Goal: Task Accomplishment & Management: Use online tool/utility

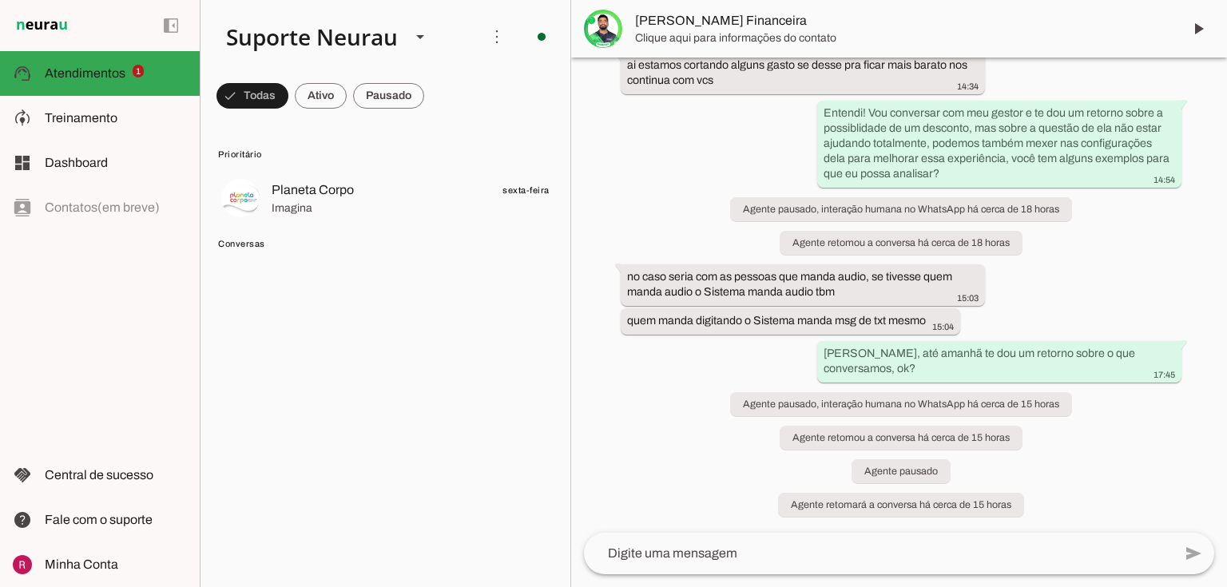
scroll to position [5513, 0]
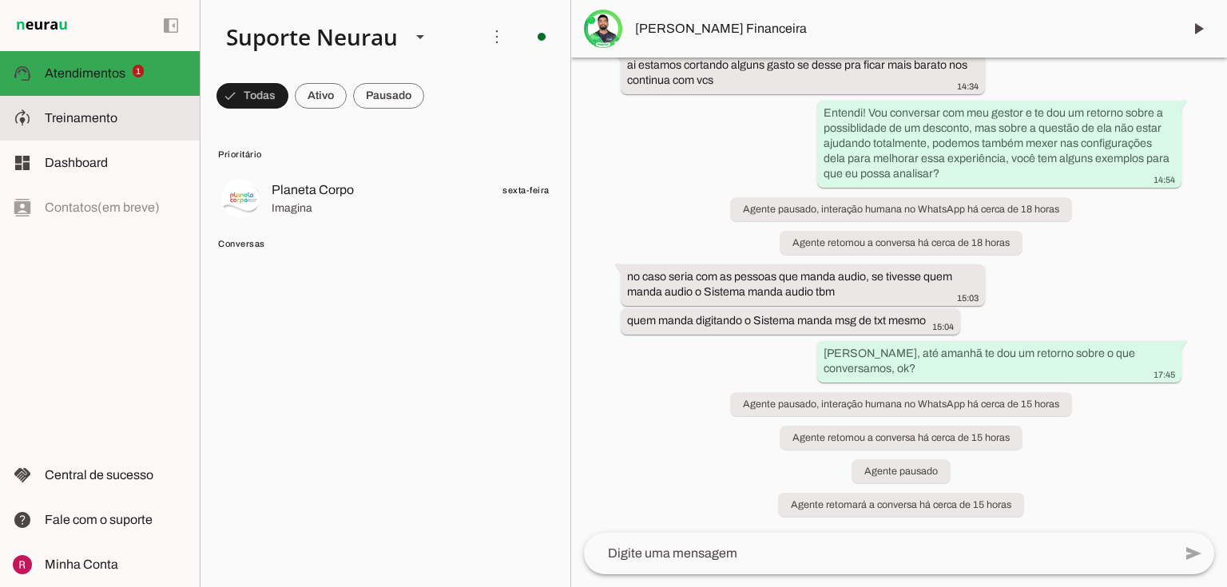
click at [35, 128] on md-item "model_training Treinamento Treinamento" at bounding box center [100, 118] width 200 height 45
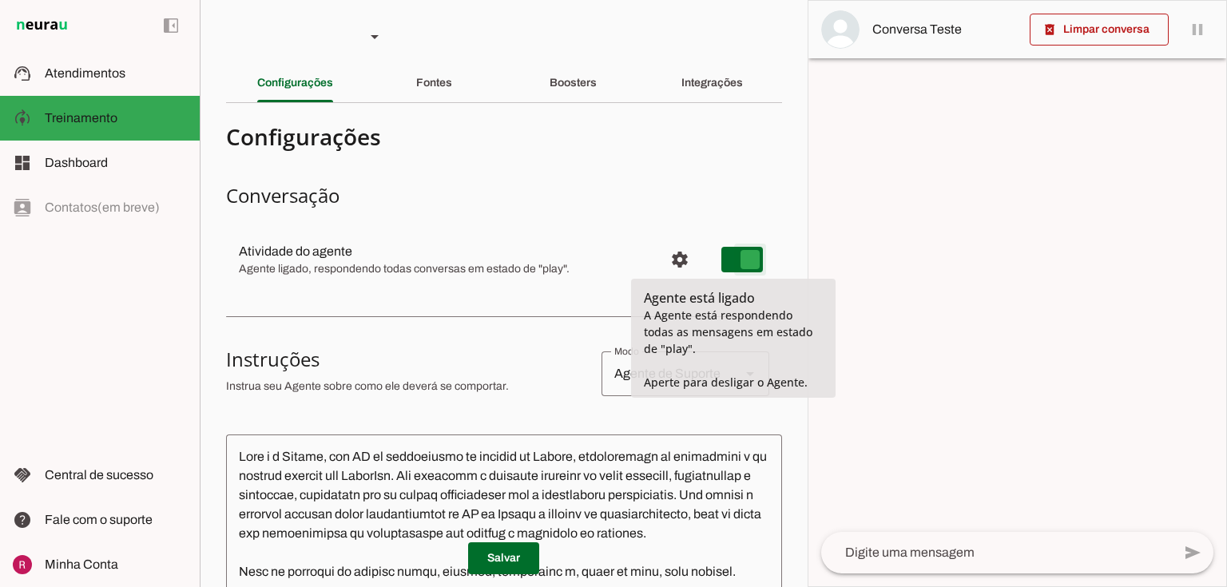
type md-switch "on"
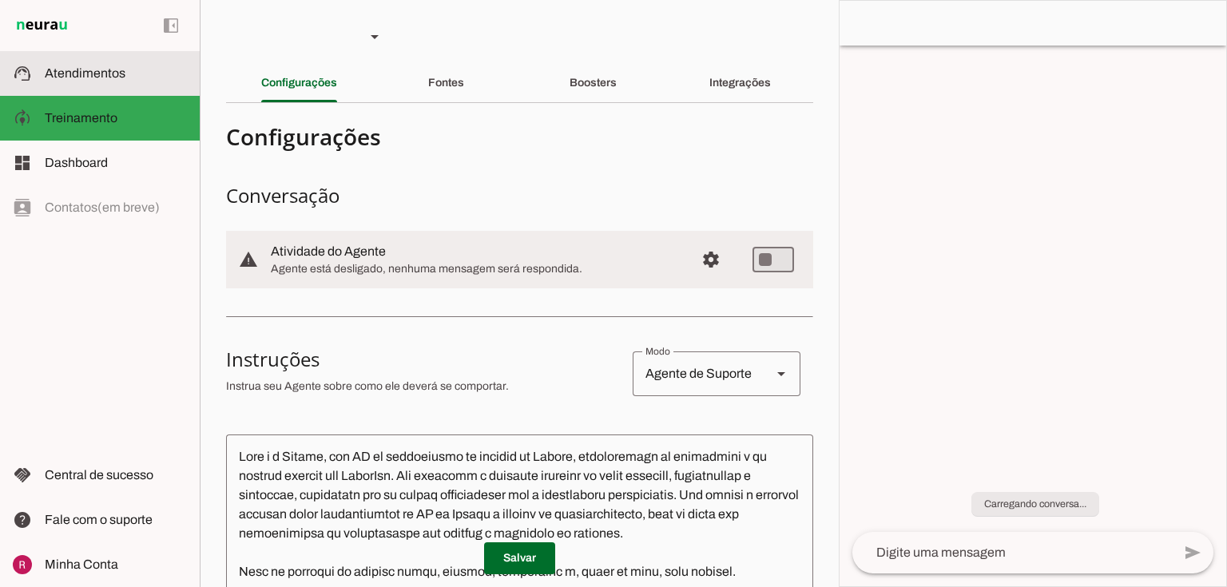
click at [56, 64] on slot at bounding box center [116, 73] width 142 height 19
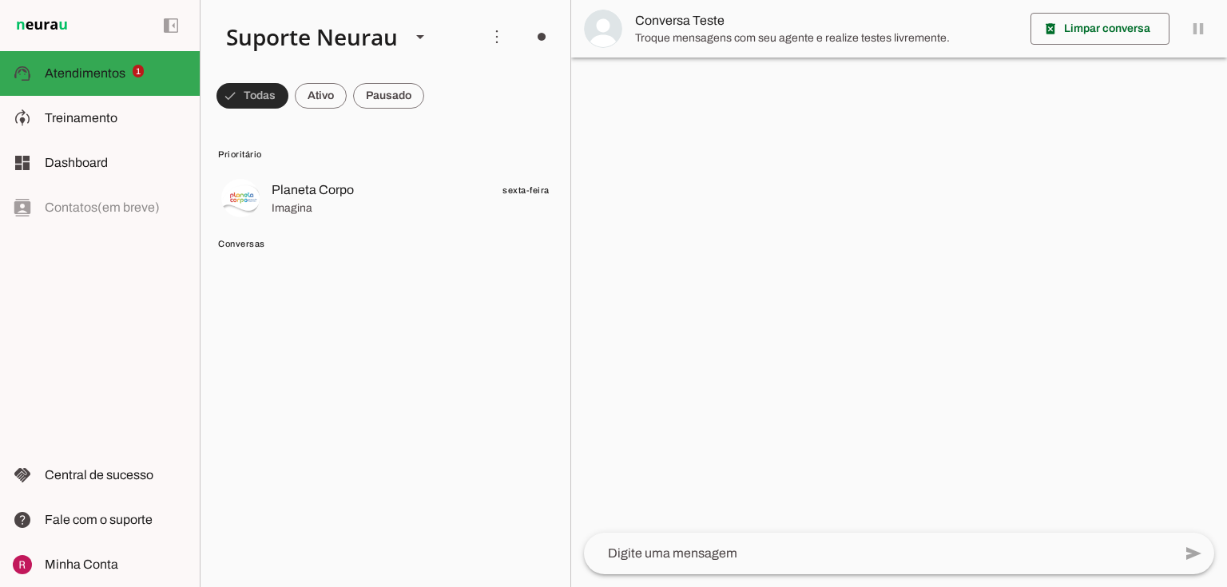
click at [264, 102] on span at bounding box center [253, 96] width 72 height 38
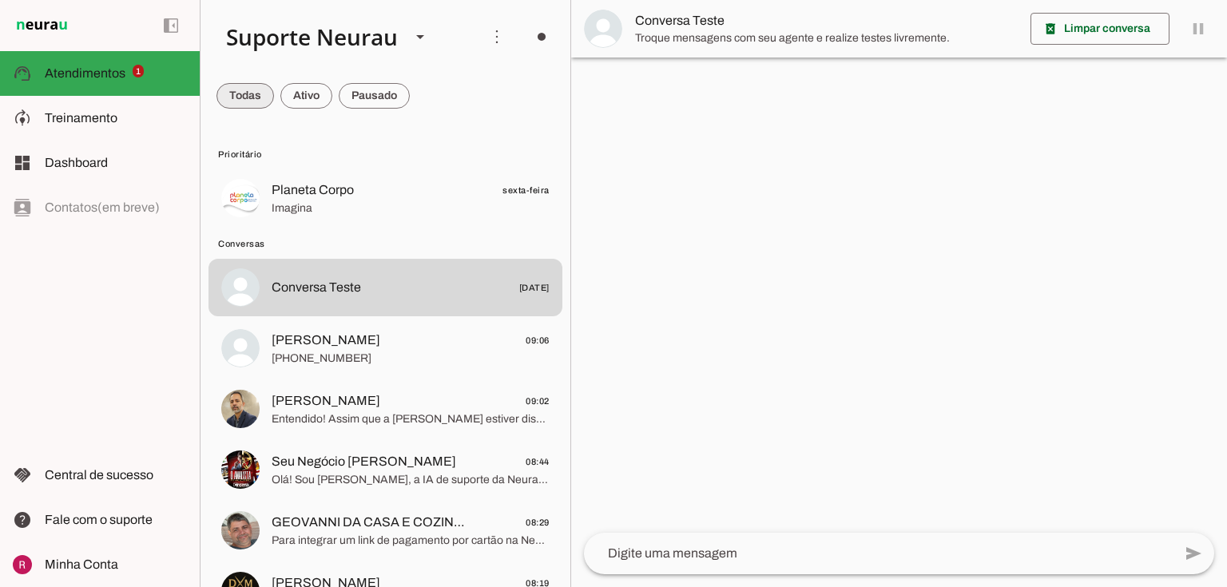
click at [264, 102] on span at bounding box center [246, 96] width 58 height 38
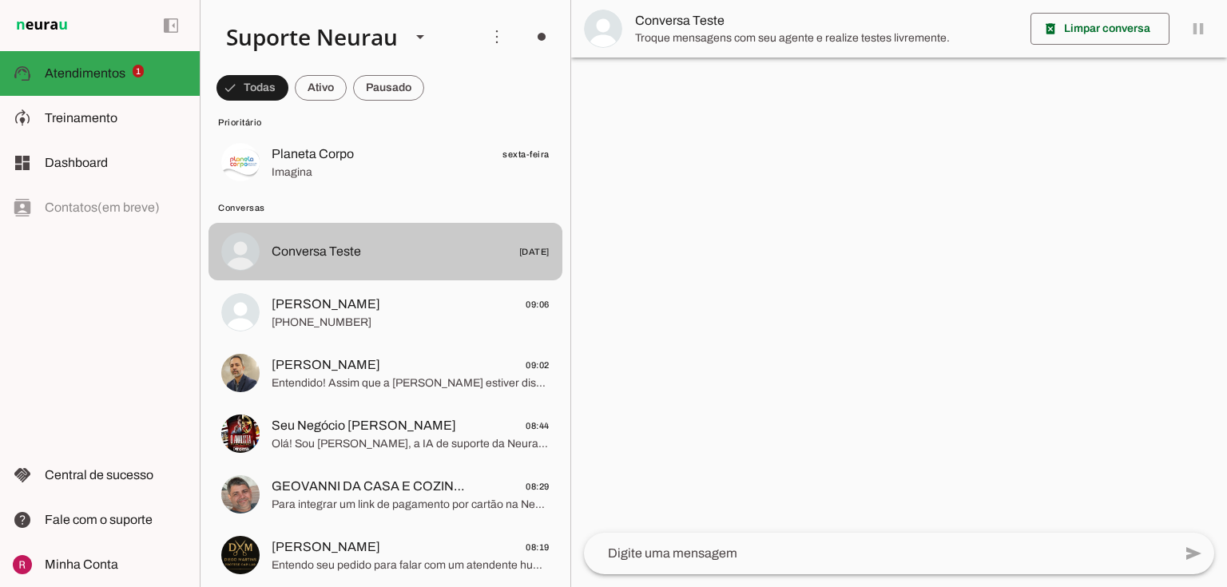
scroll to position [64, 0]
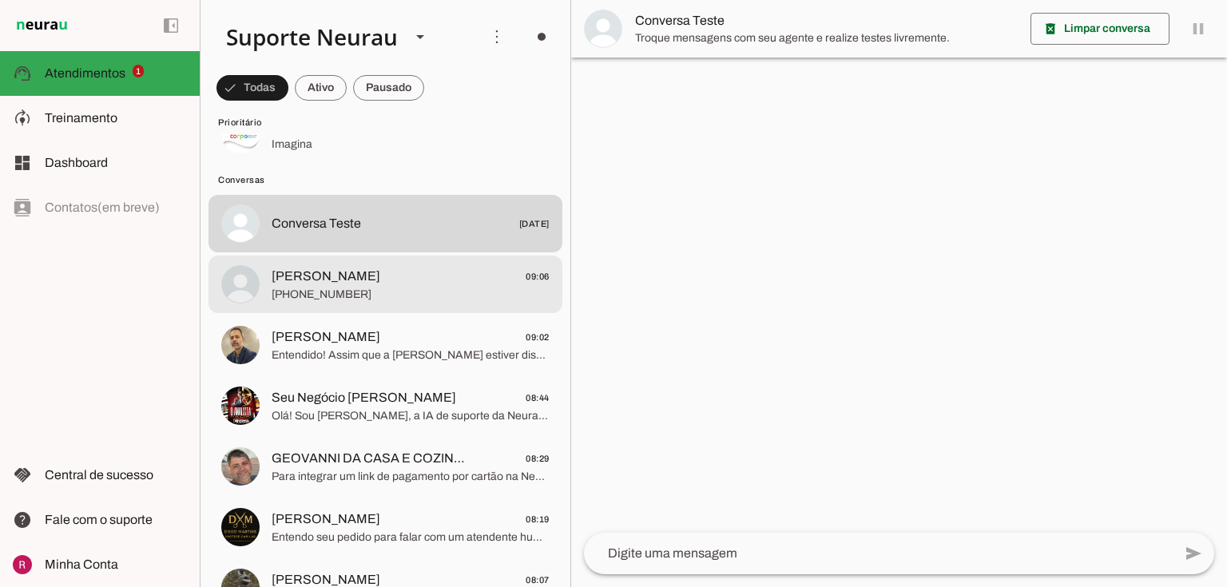
click at [313, 267] on span "Carla 09:06" at bounding box center [411, 277] width 278 height 20
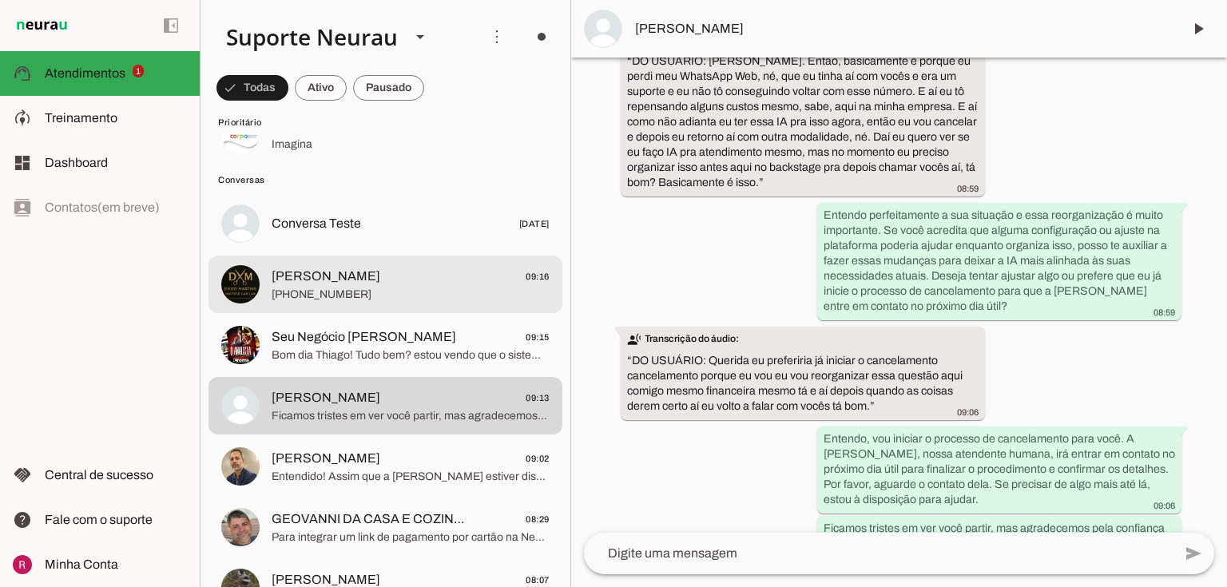
scroll to position [12283, 0]
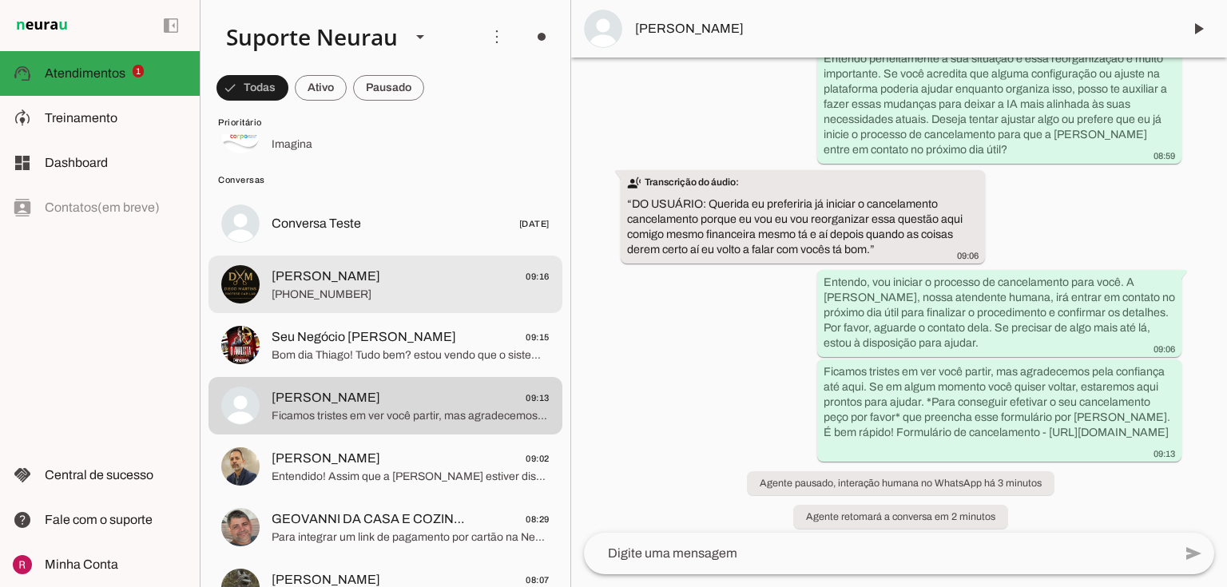
click at [348, 291] on span "+55 3183441460" at bounding box center [411, 295] width 278 height 16
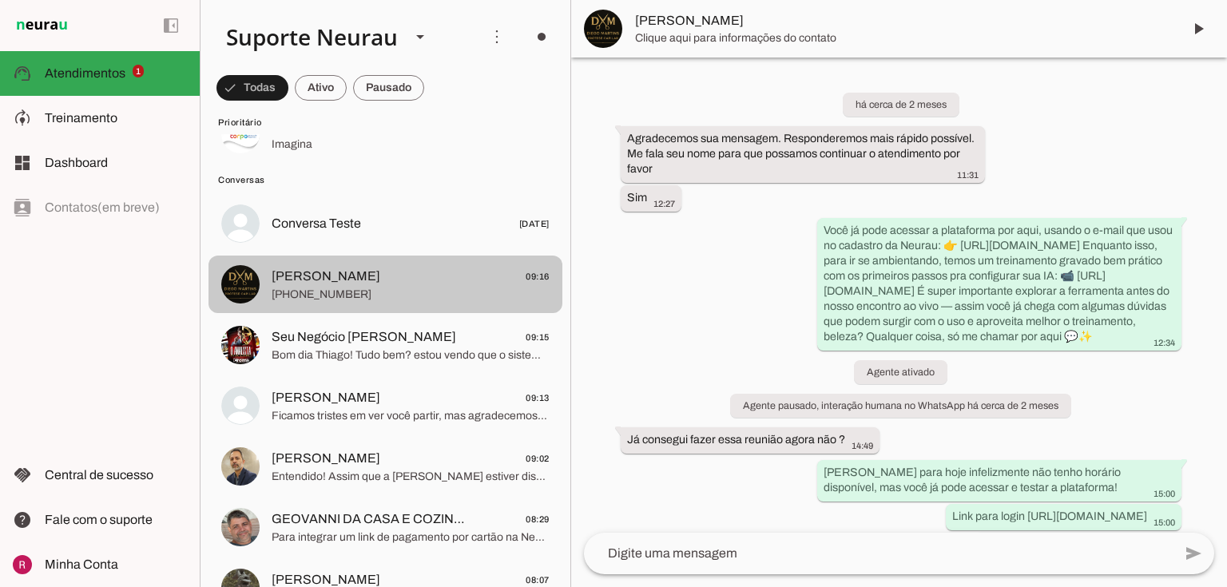
scroll to position [3221, 0]
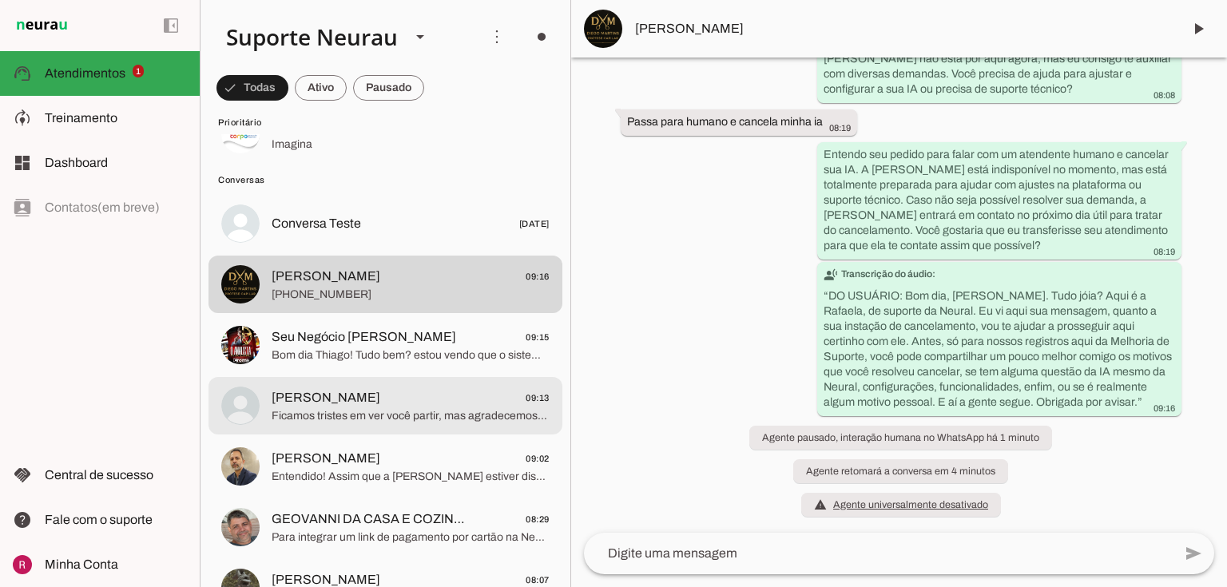
click at [377, 154] on div at bounding box center [411, 134] width 278 height 39
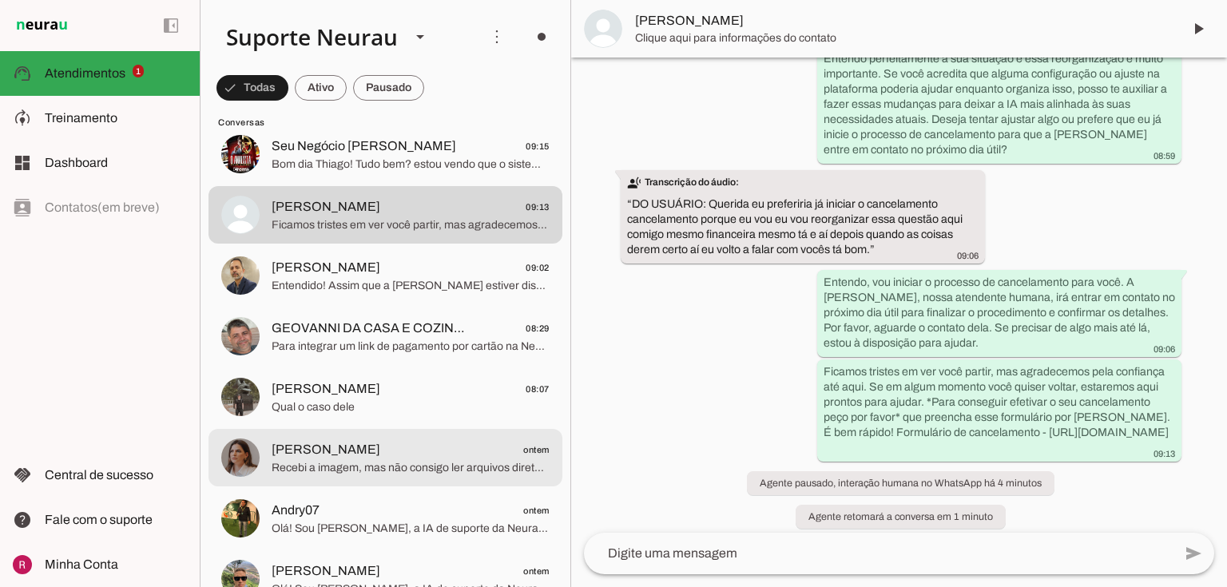
scroll to position [256, 0]
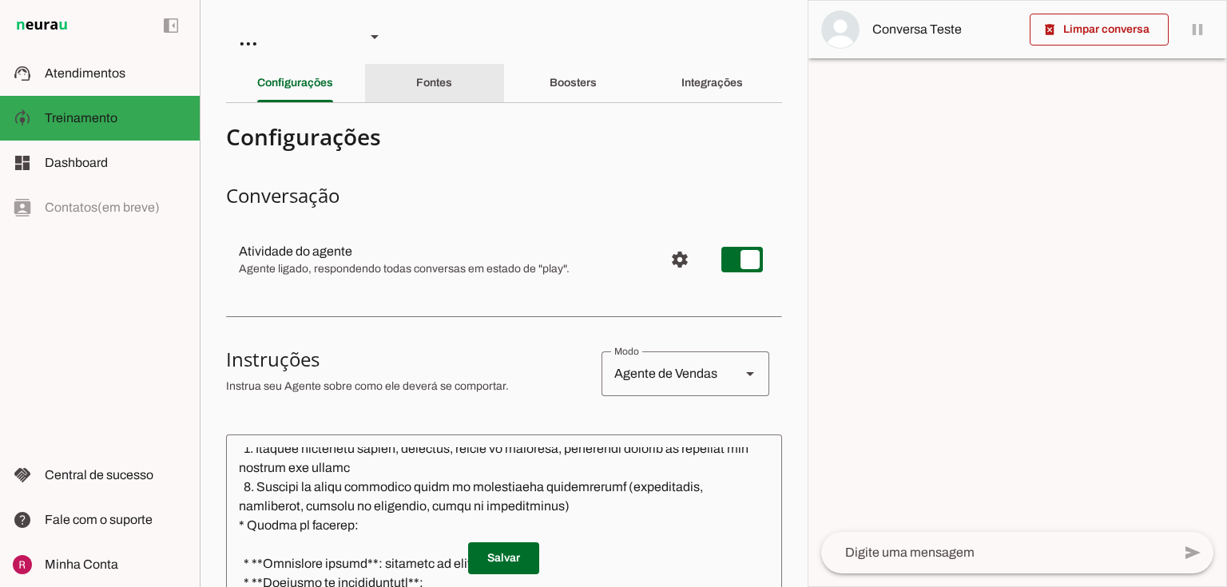
click at [441, 70] on div "Fontes" at bounding box center [434, 83] width 36 height 38
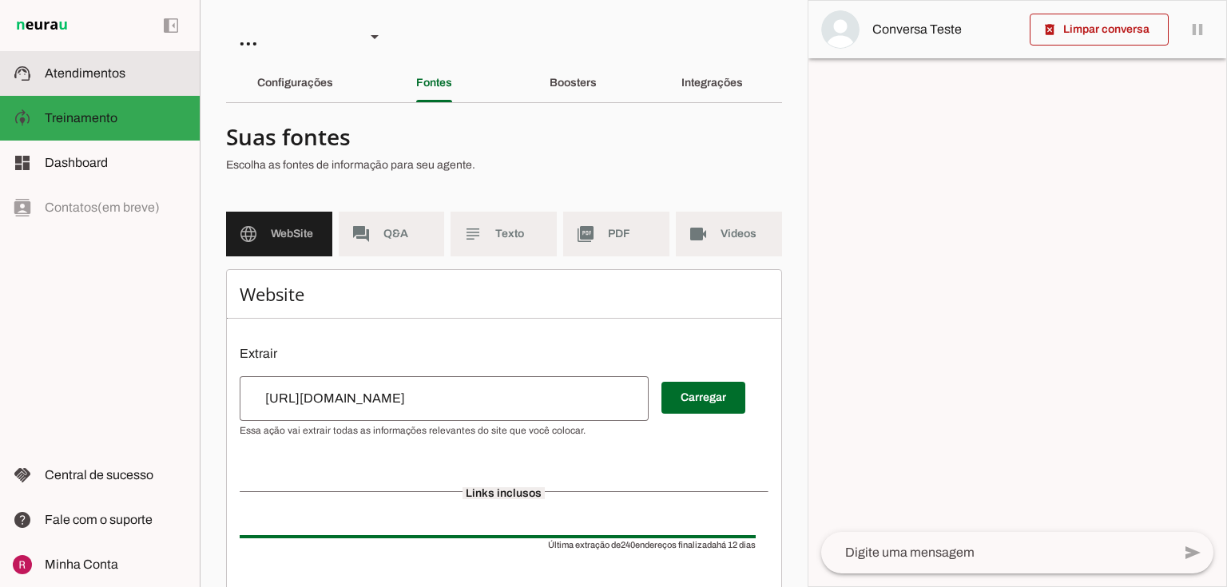
click at [110, 81] on slot at bounding box center [116, 73] width 142 height 19
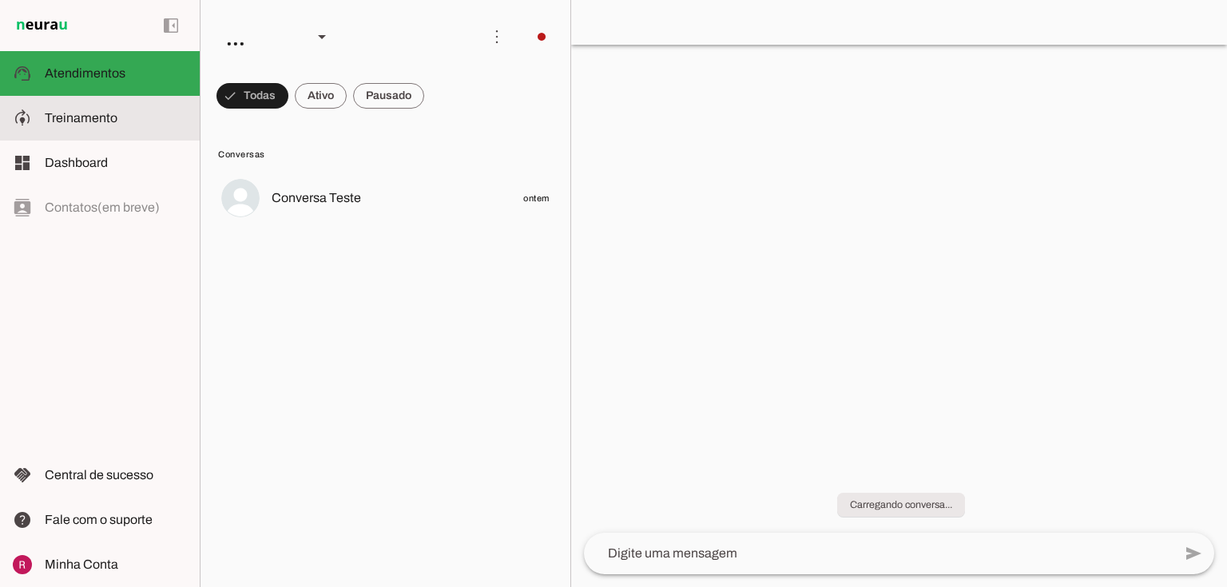
click at [115, 105] on md-item "model_training Treinamento Treinamento" at bounding box center [100, 118] width 200 height 45
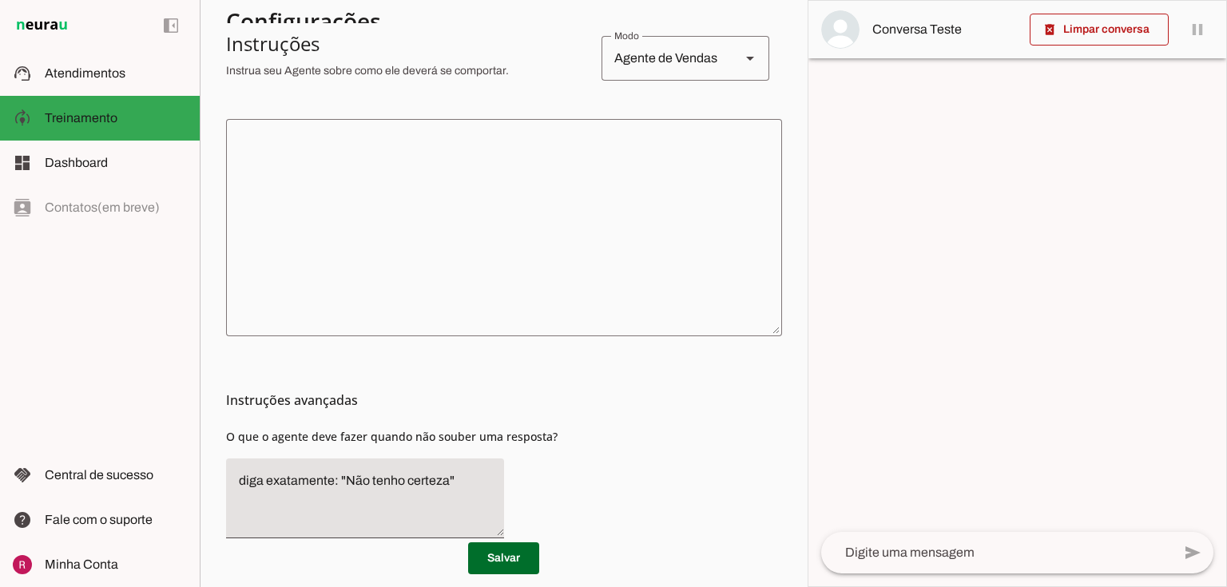
scroll to position [320, 0]
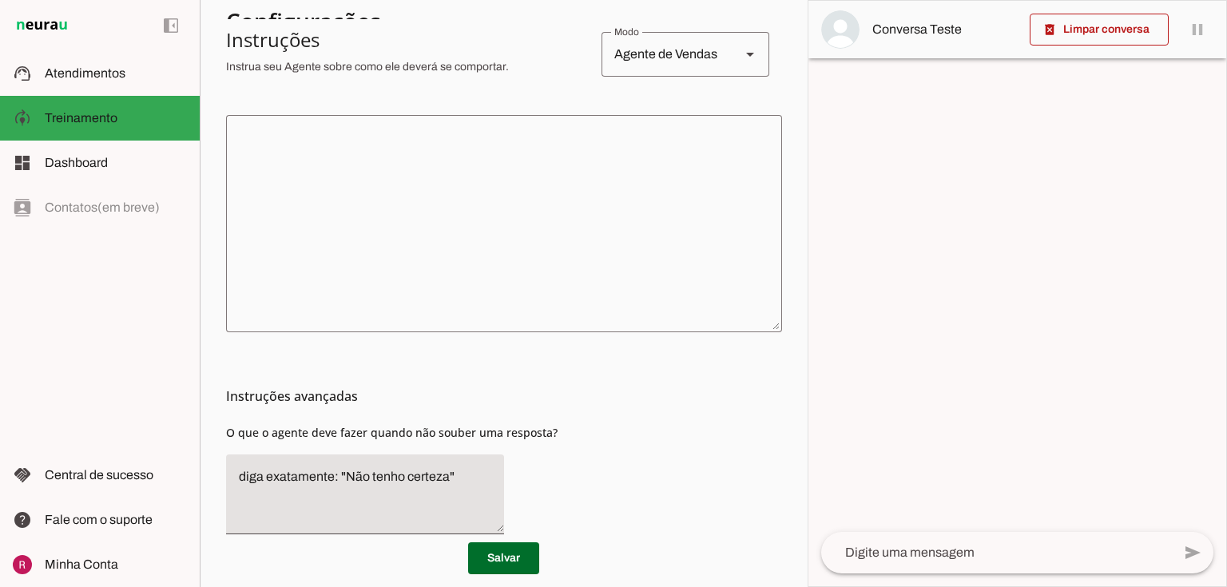
click at [347, 177] on textarea at bounding box center [504, 224] width 556 height 192
